Goal: Task Accomplishment & Management: Use online tool/utility

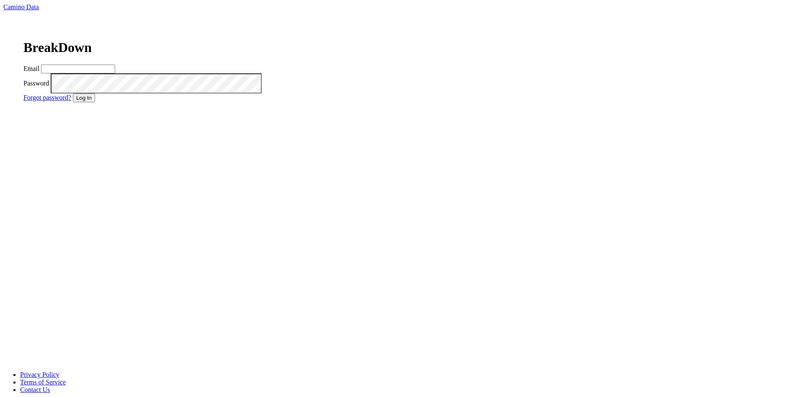
click at [115, 73] on input "Email" at bounding box center [78, 68] width 74 height 9
type input "dave@caminodata.com"
click at [95, 102] on button "Log In" at bounding box center [84, 97] width 22 height 9
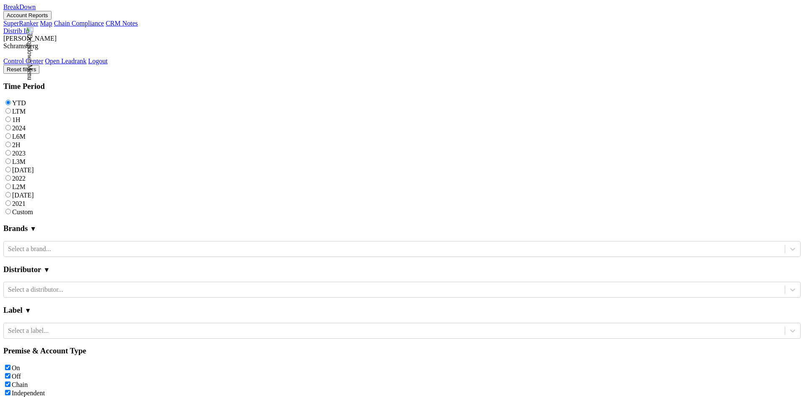
click at [52, 20] on button "Account Reports" at bounding box center [27, 15] width 48 height 9
click at [134, 27] on link "CRM Notes" at bounding box center [122, 23] width 32 height 7
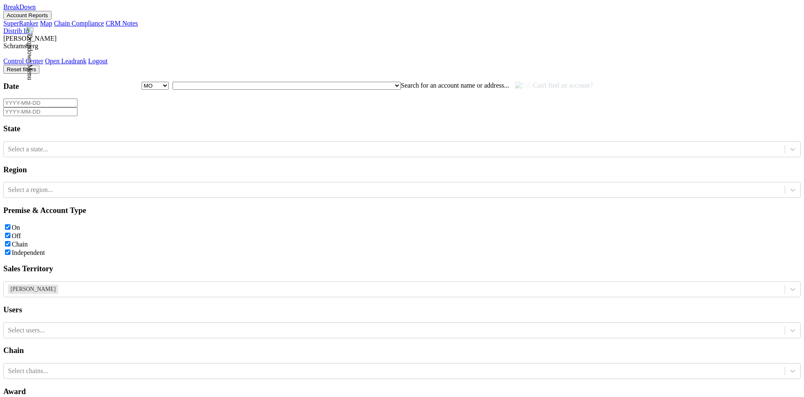
select select "MO"
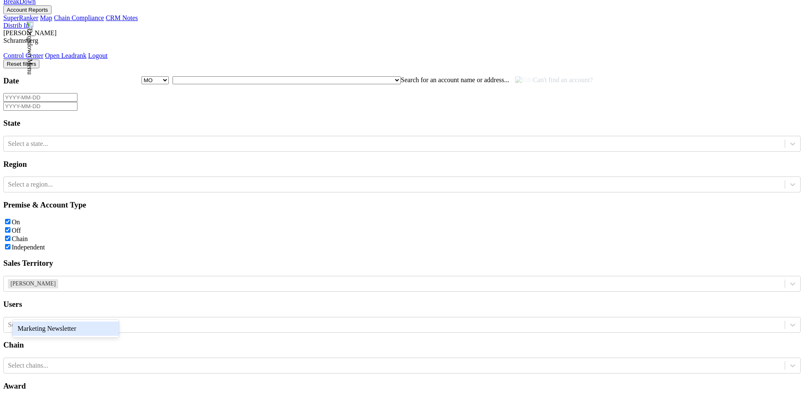
click at [85, 326] on div "Marketing Newsletter" at bounding box center [66, 328] width 106 height 14
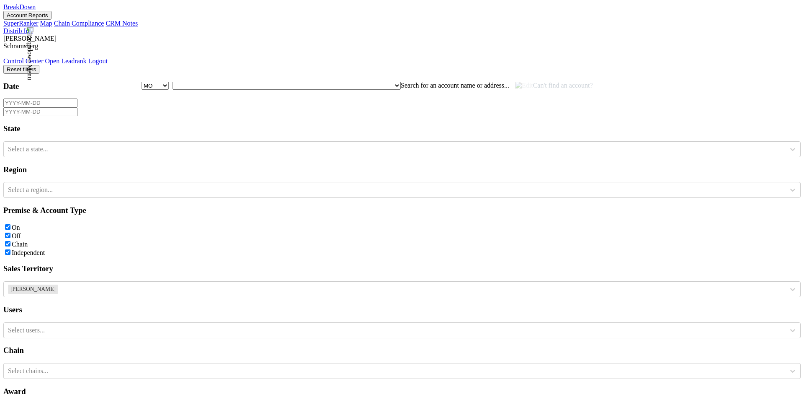
click at [365, 67] on div "Reset filters Date State Select a state... Region Select a region... Premise & …" at bounding box center [401, 332] width 797 height 535
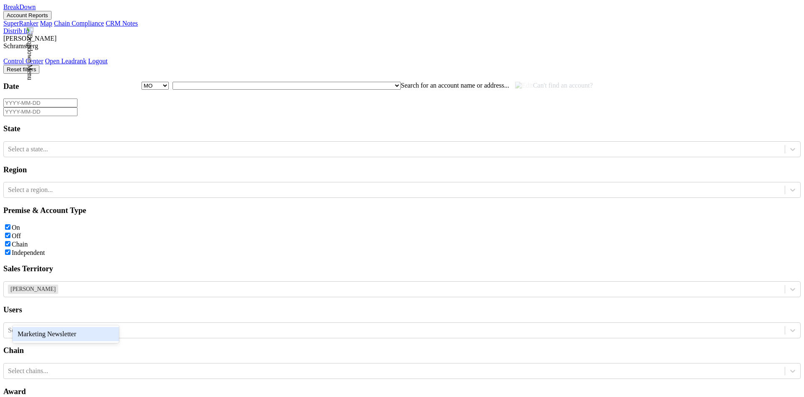
click at [101, 338] on div "Marketing Newsletter" at bounding box center [66, 334] width 106 height 14
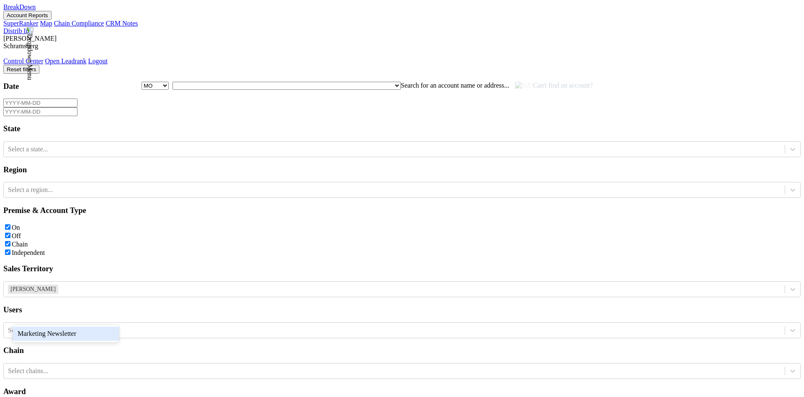
click at [75, 330] on div "Marketing Newsletter" at bounding box center [66, 333] width 106 height 14
click at [636, 65] on div "Reset filters Date State Select a state... Region Select a region... Premise & …" at bounding box center [401, 396] width 797 height 662
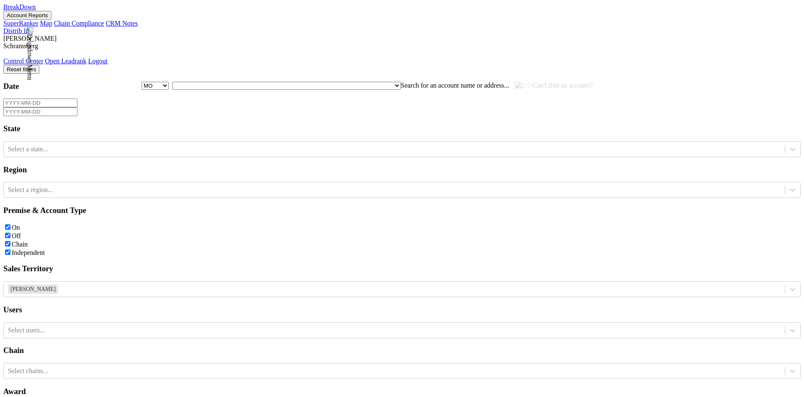
click at [70, 325] on div at bounding box center [394, 329] width 773 height 9
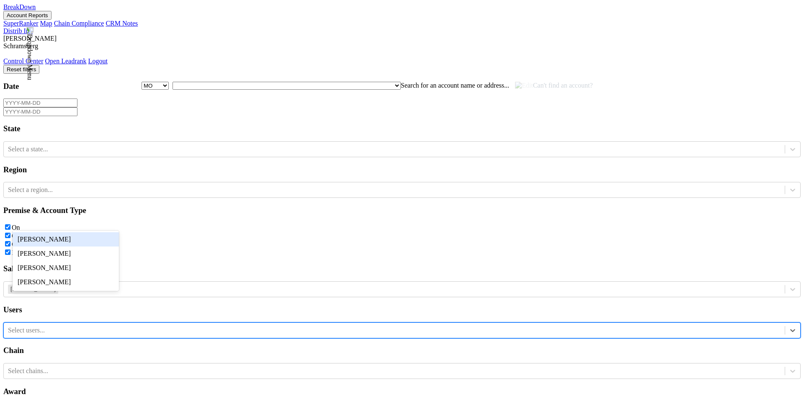
click at [72, 235] on div "[PERSON_NAME]" at bounding box center [66, 239] width 106 height 14
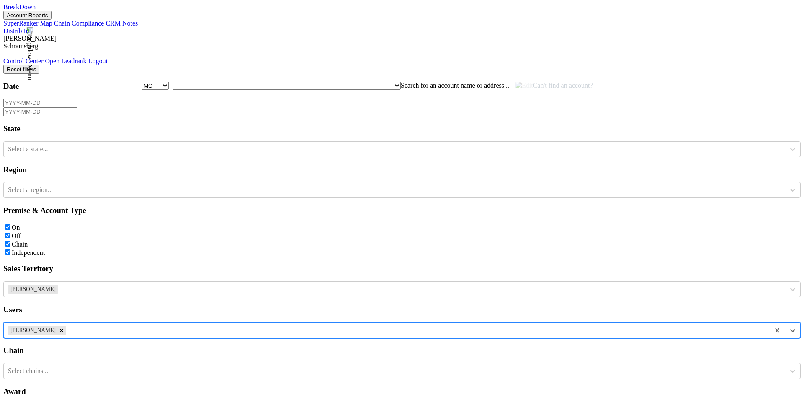
scroll to position [118, 0]
click at [62, 327] on icon "Remove Dave Minnick" at bounding box center [62, 330] width 6 height 6
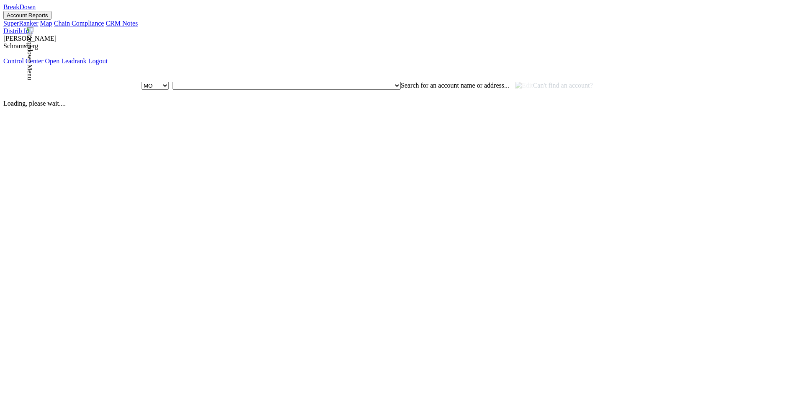
select select "MO"
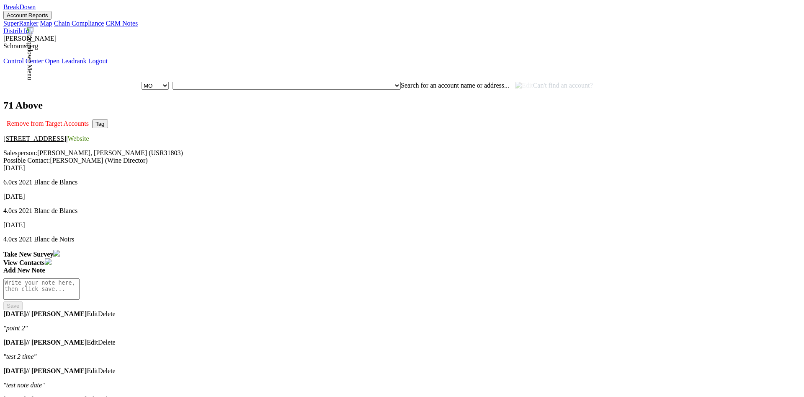
click at [53, 250] on b "Take New Survey" at bounding box center [28, 253] width 50 height 7
checkbox input "true"
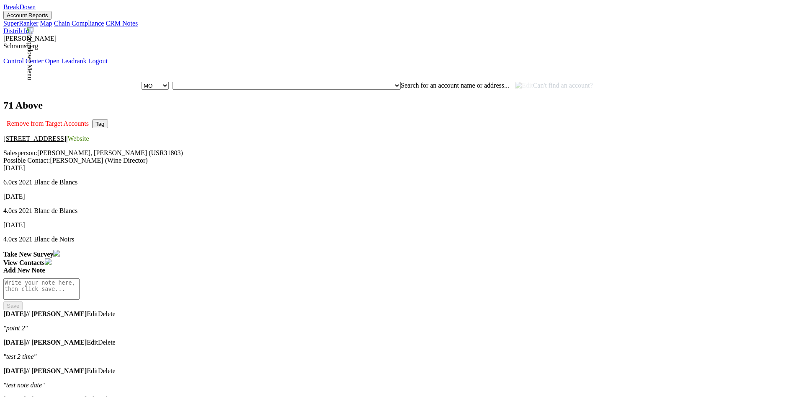
checkbox input "true"
type textarea "100"
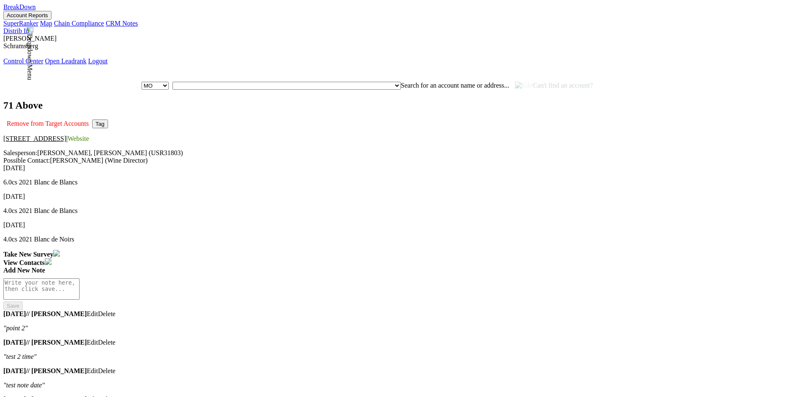
type textarea "20"
type textarea "push button"
checkbox input "false"
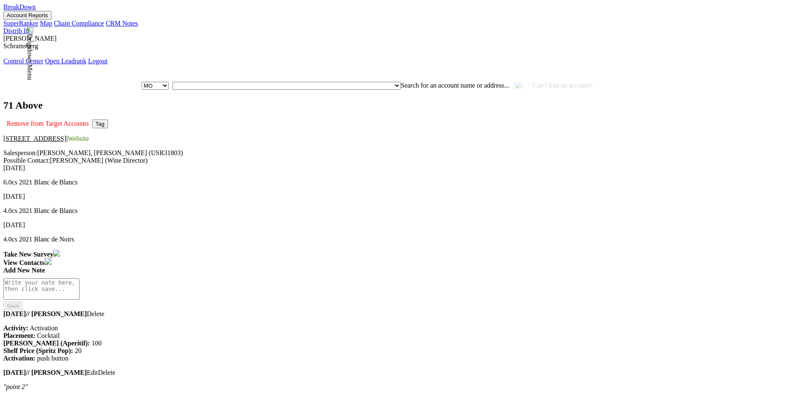
click at [281, 104] on div "71 Above Remove from Target Accounts Tag 633 W. 5th Street, 71st Floor, Los Ang…" at bounding box center [401, 132] width 797 height 64
click at [108, 119] on button "Tag" at bounding box center [100, 123] width 16 height 9
